Goal: Task Accomplishment & Management: Manage account settings

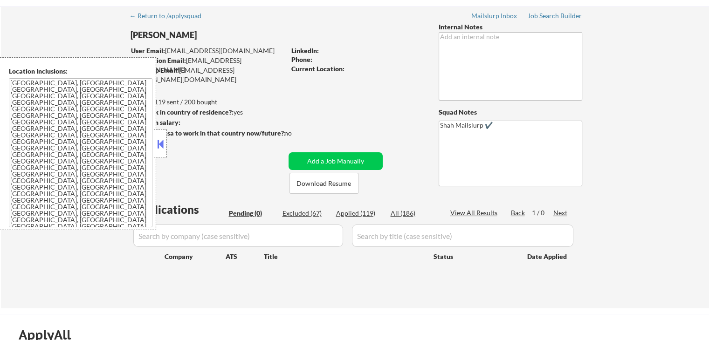
scroll to position [47, 0]
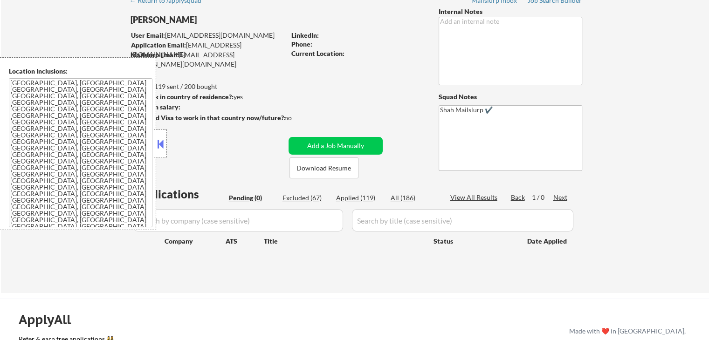
click at [323, 256] on div "Applications Pending (0) Excluded (67) Applied (119) All (186) View All Results…" at bounding box center [354, 230] width 449 height 89
click at [361, 199] on div "Applied (119)" at bounding box center [359, 197] width 47 height 9
select select ""applied""
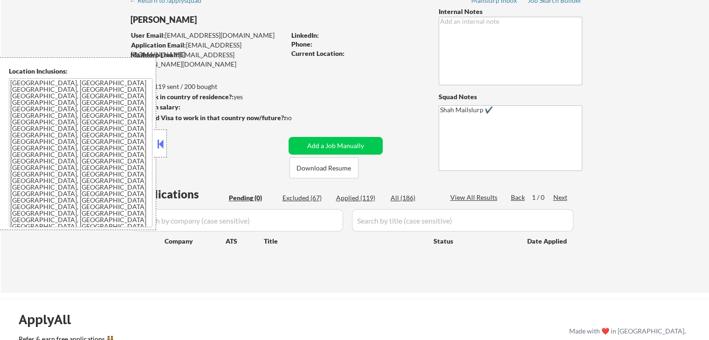
select select ""applied""
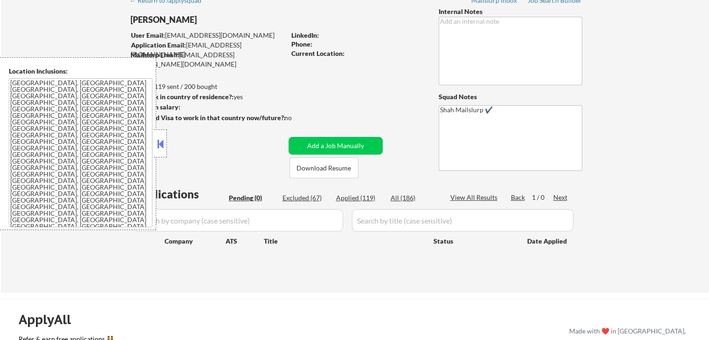
select select ""applied""
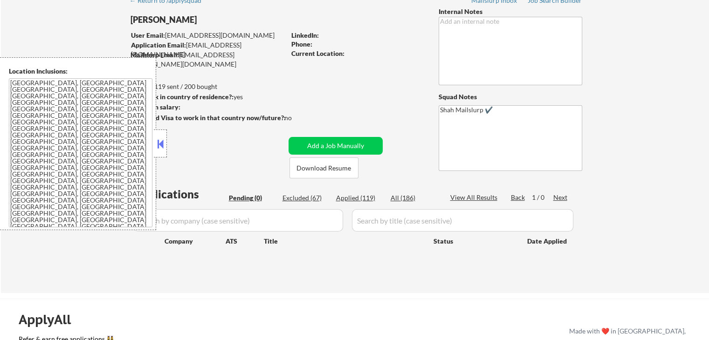
select select ""applied""
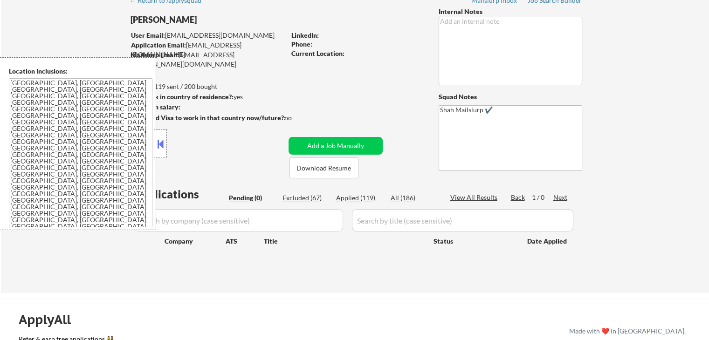
select select ""applied""
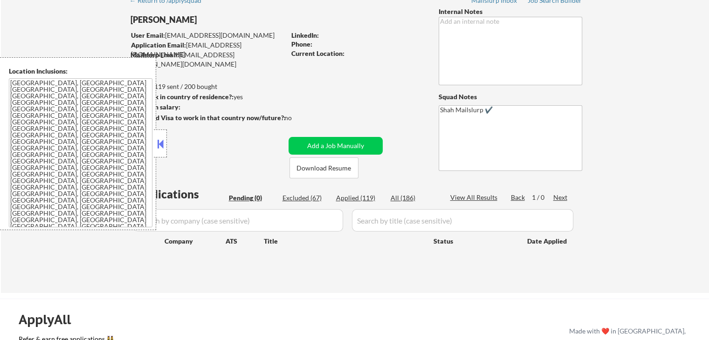
select select ""applied""
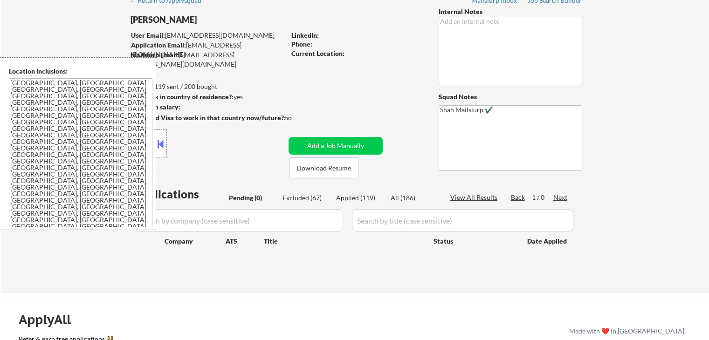
select select ""applied""
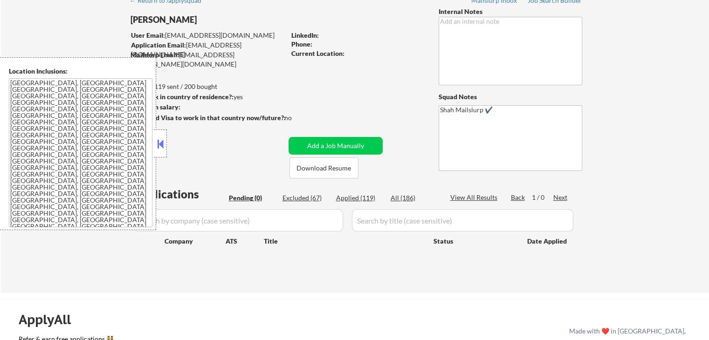
select select ""applied""
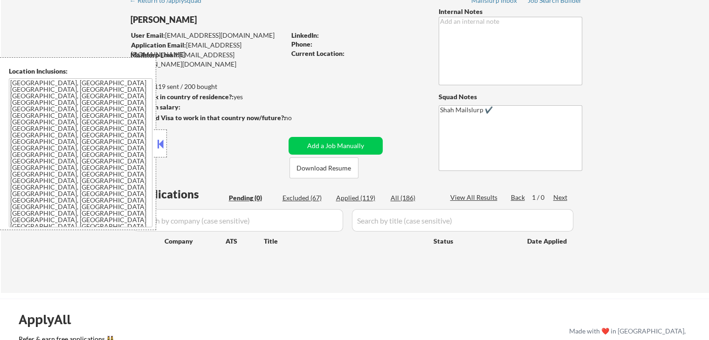
select select ""applied""
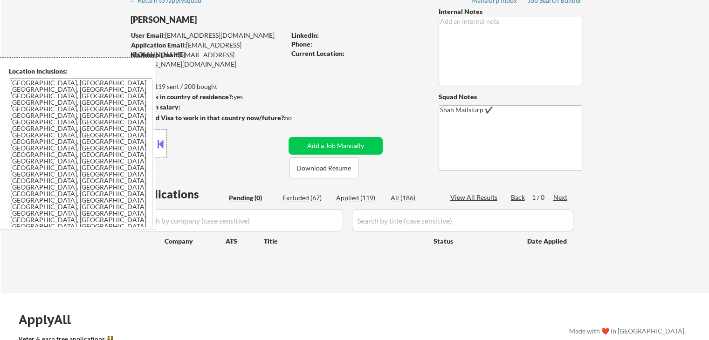
select select ""applied""
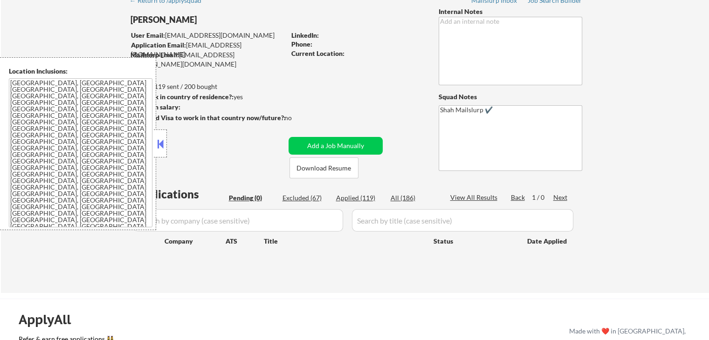
select select ""applied""
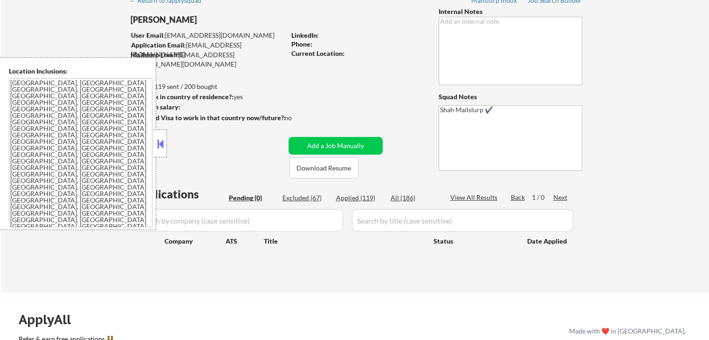
select select ""applied""
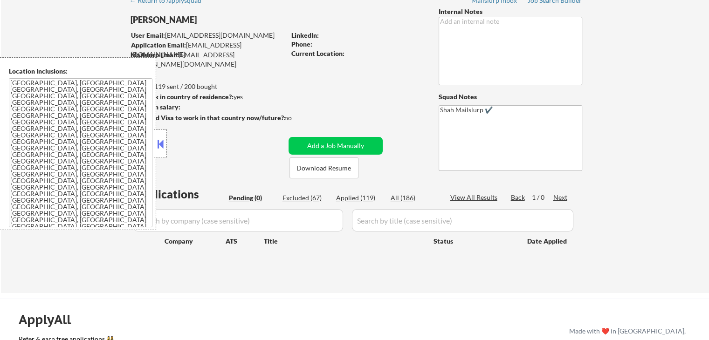
select select ""applied""
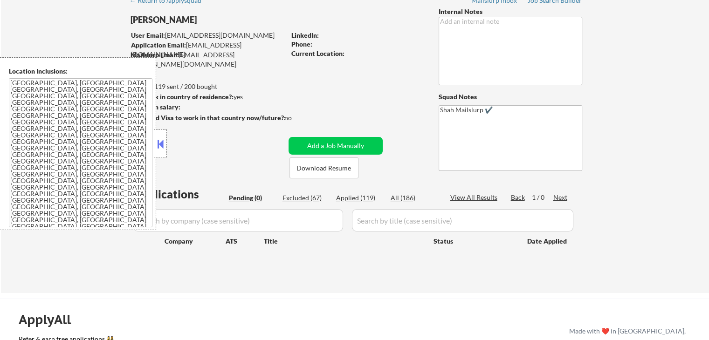
select select ""applied""
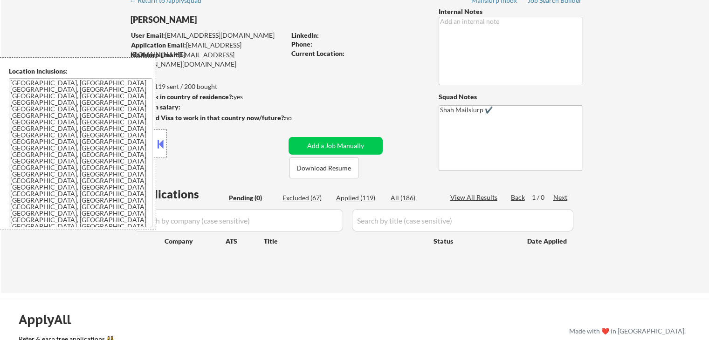
select select ""applied""
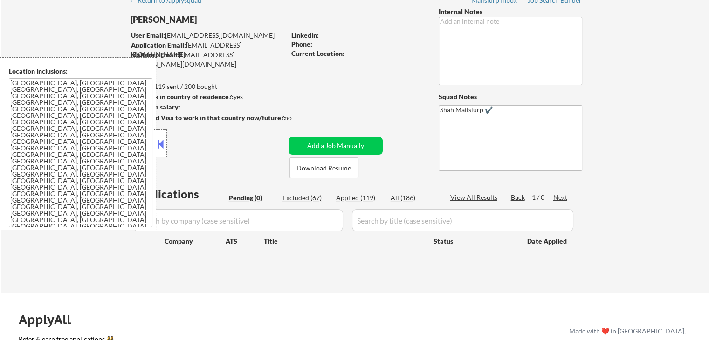
select select ""applied""
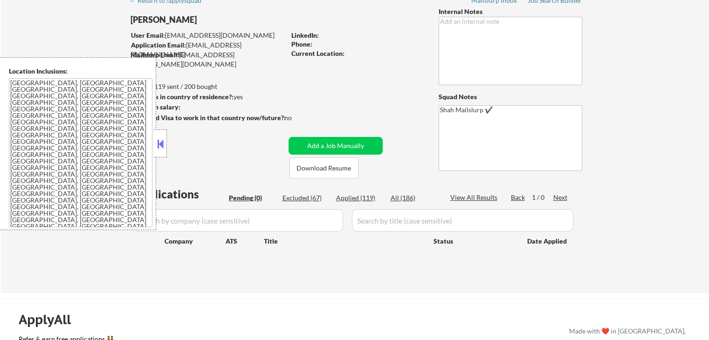
select select ""applied""
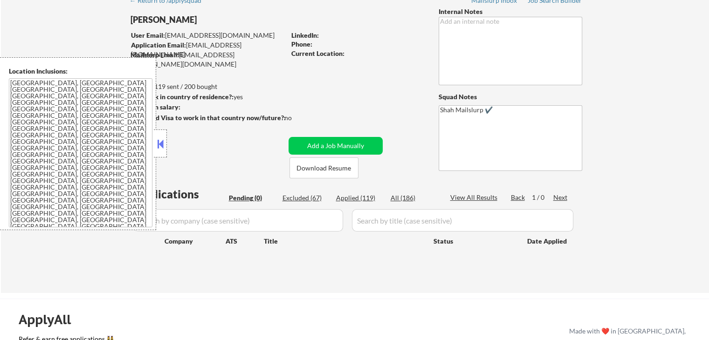
select select ""applied""
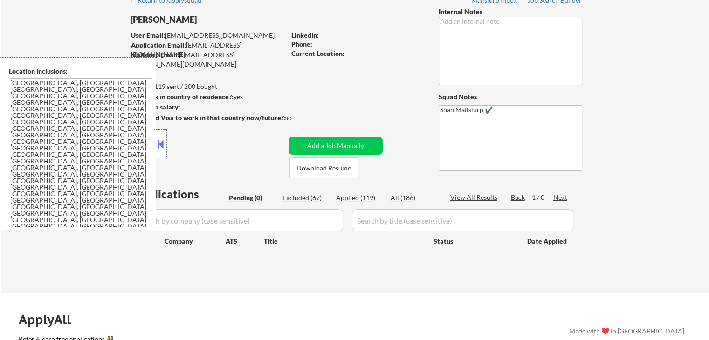
select select ""applied""
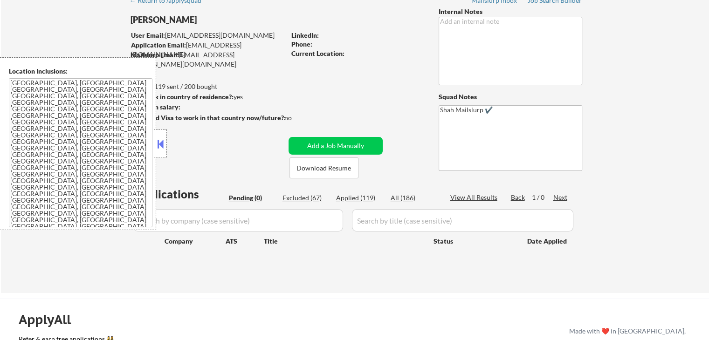
select select ""applied""
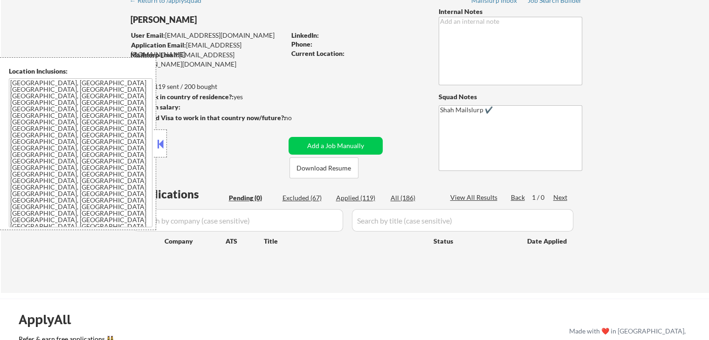
select select ""applied""
